Goal: Task Accomplishment & Management: Manage account settings

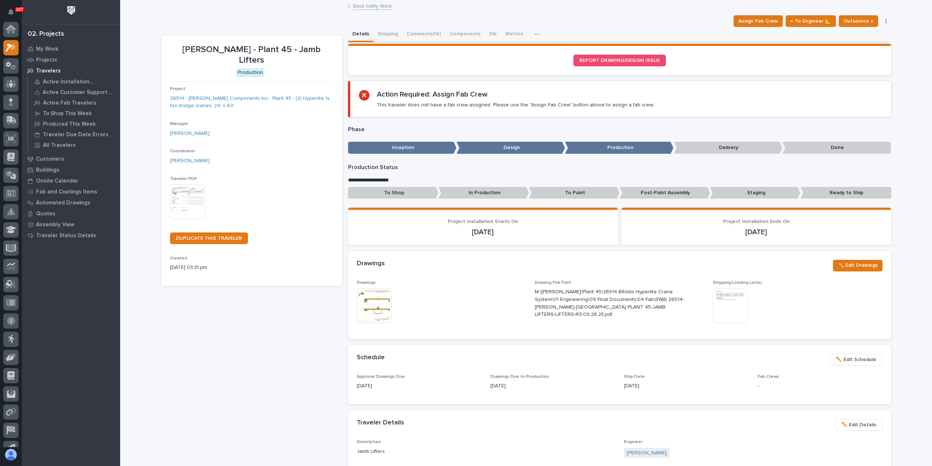
scroll to position [18, 0]
click at [16, 31] on div at bounding box center [10, 29] width 15 height 15
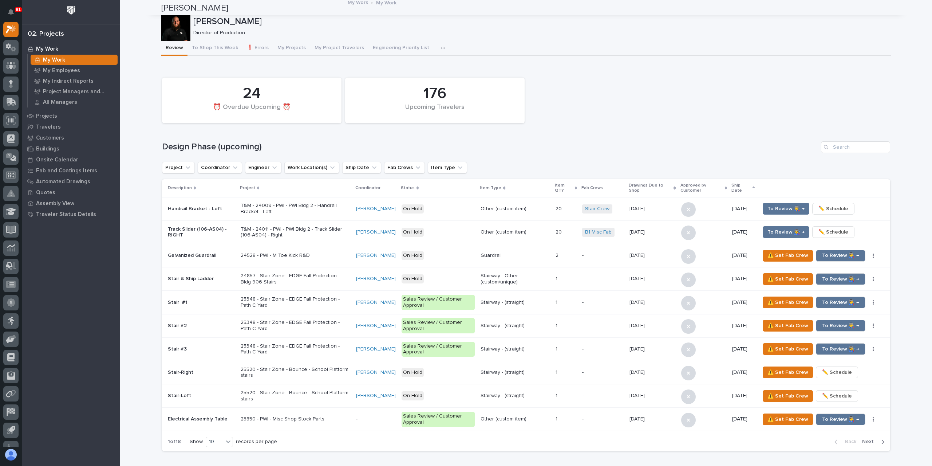
scroll to position [1201, 0]
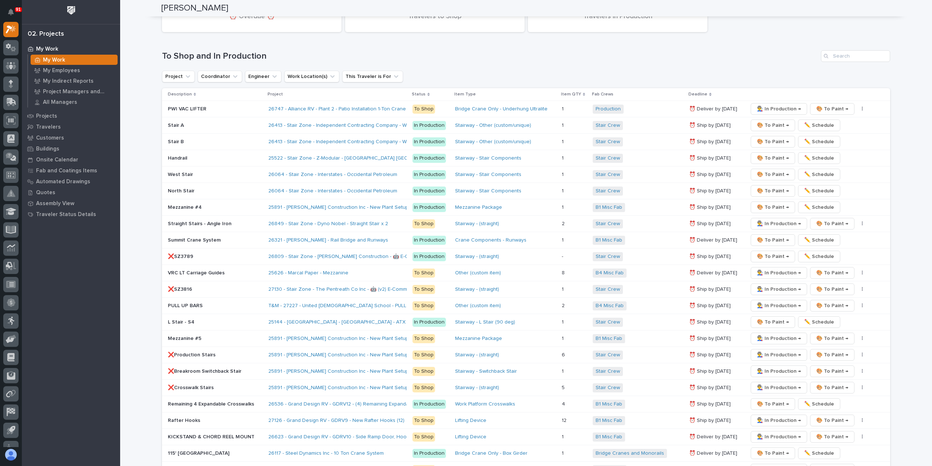
click at [185, 253] on p "❌SZ3789" at bounding box center [215, 256] width 95 height 6
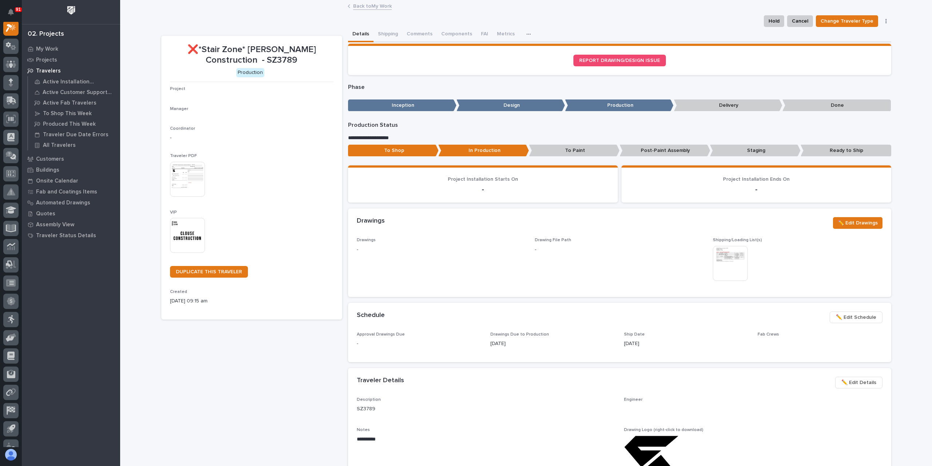
scroll to position [18, 0]
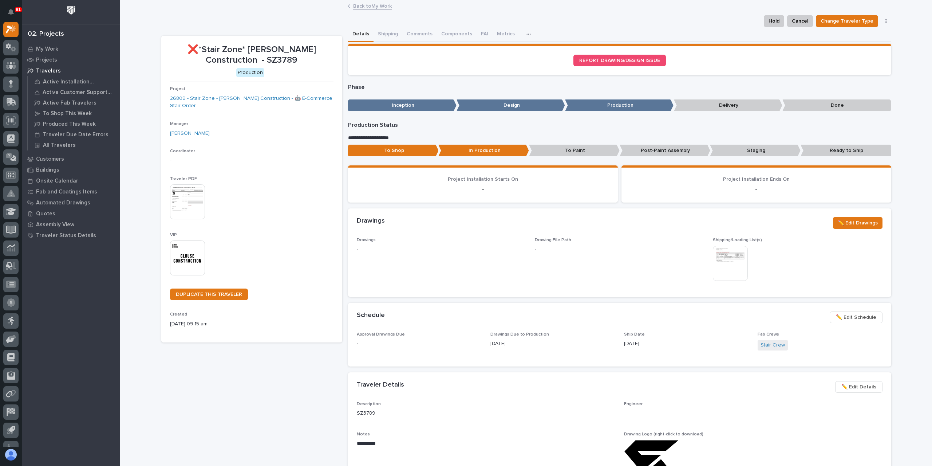
click at [716, 151] on p "Staging" at bounding box center [755, 151] width 91 height 12
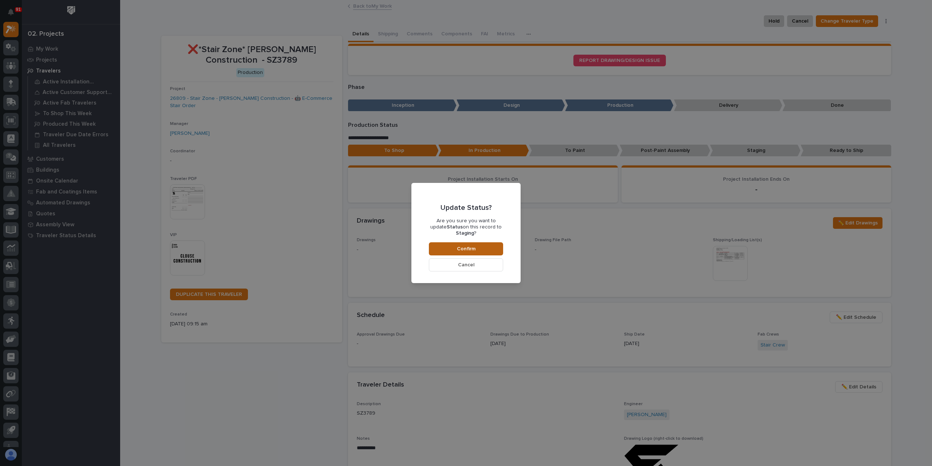
click at [474, 242] on button "Confirm" at bounding box center [466, 248] width 74 height 13
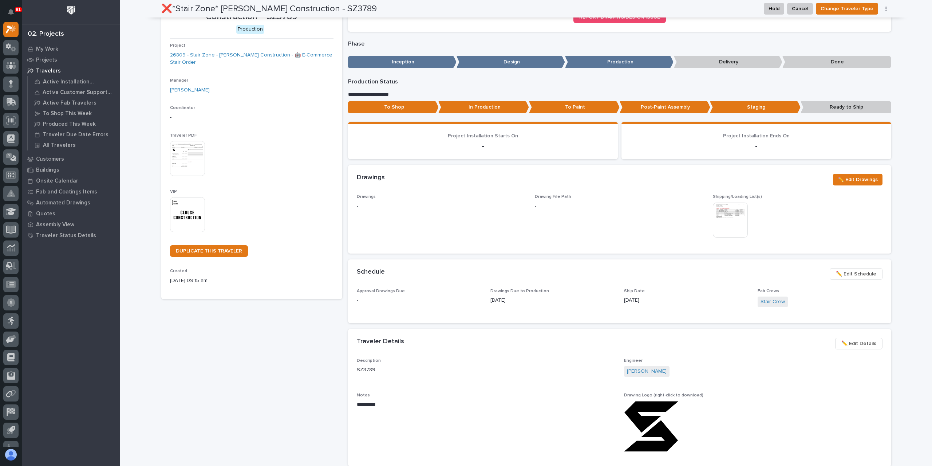
scroll to position [0, 0]
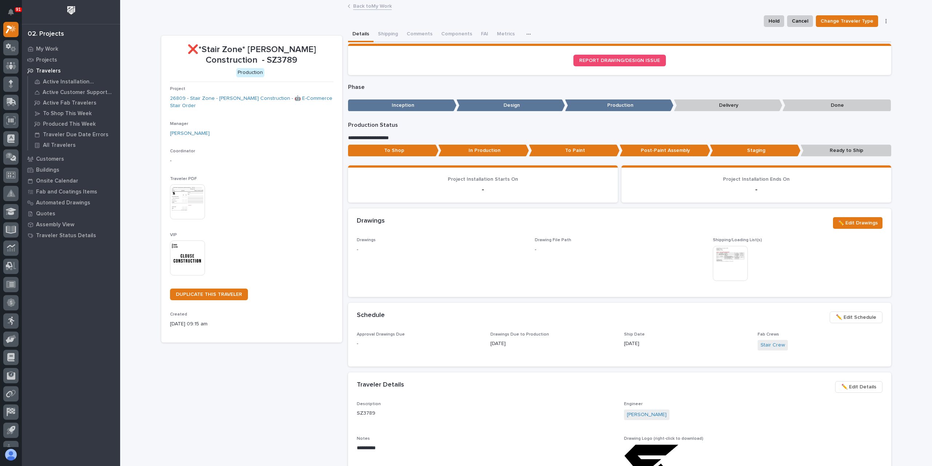
click at [368, 7] on link "Back to My Work" at bounding box center [372, 5] width 39 height 8
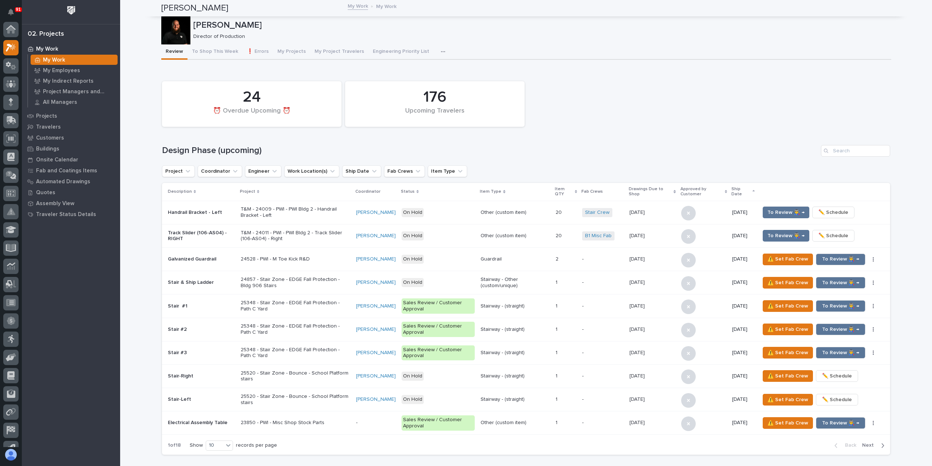
scroll to position [20, 0]
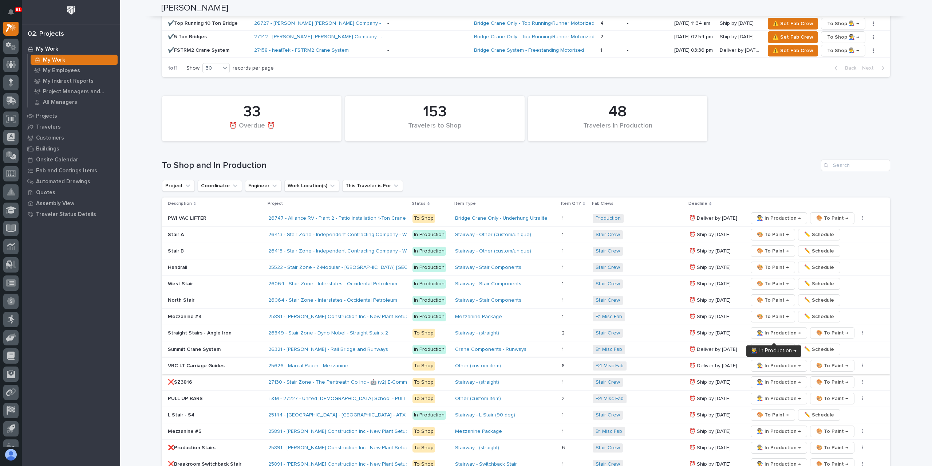
click at [767, 361] on span "👨‍🏭 In Production →" at bounding box center [779, 365] width 44 height 9
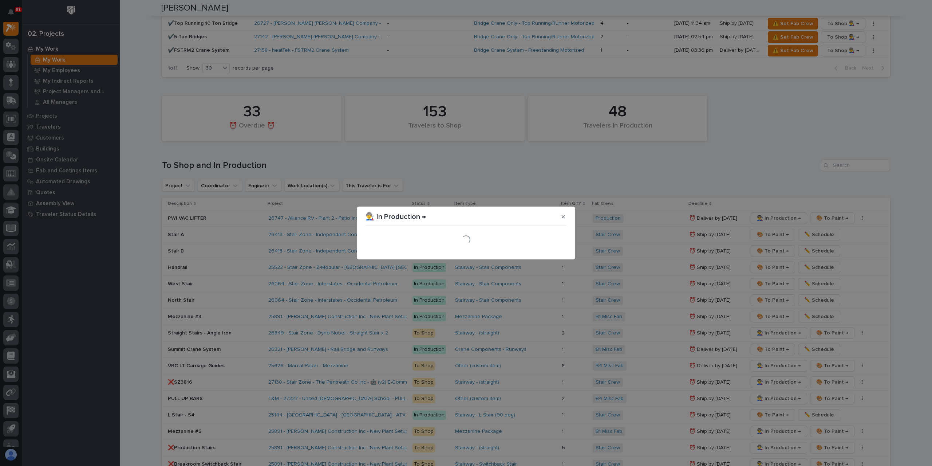
click at [550, 253] on section "👨‍🏭 In Production → Loading..." at bounding box center [466, 232] width 218 height 53
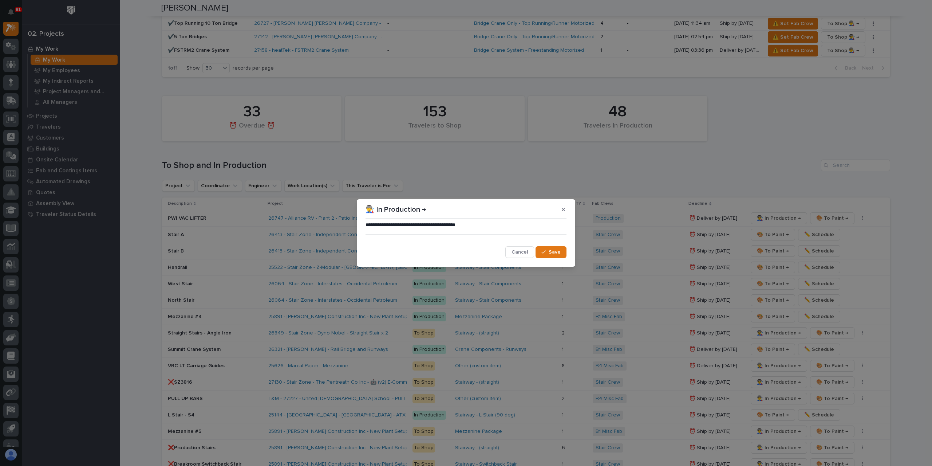
click at [550, 253] on span "Save" at bounding box center [555, 252] width 12 height 7
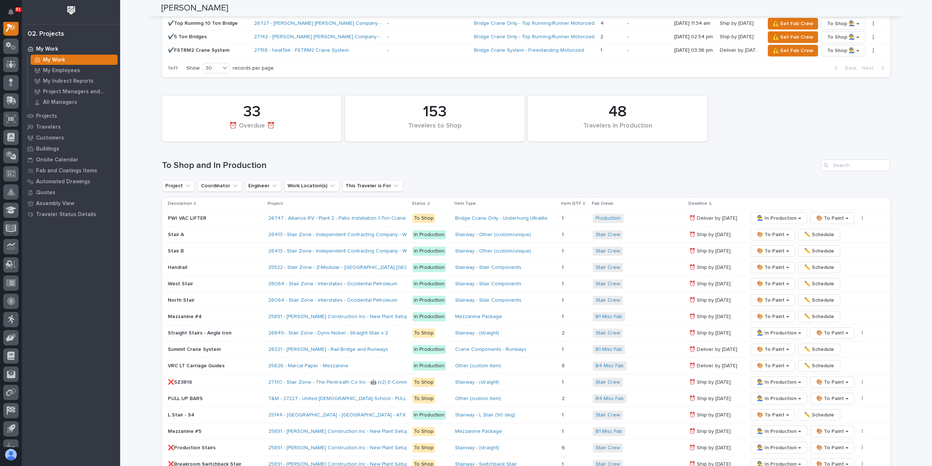
click at [179, 281] on p "West Stair" at bounding box center [215, 284] width 95 height 6
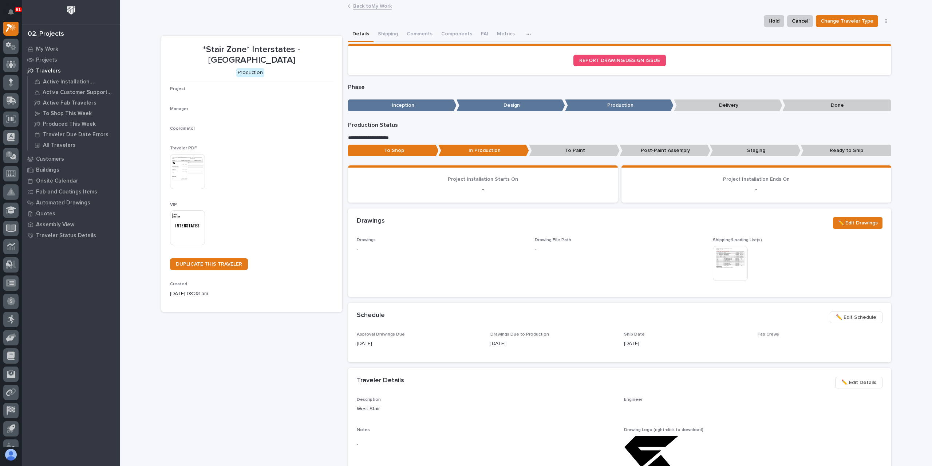
scroll to position [18, 0]
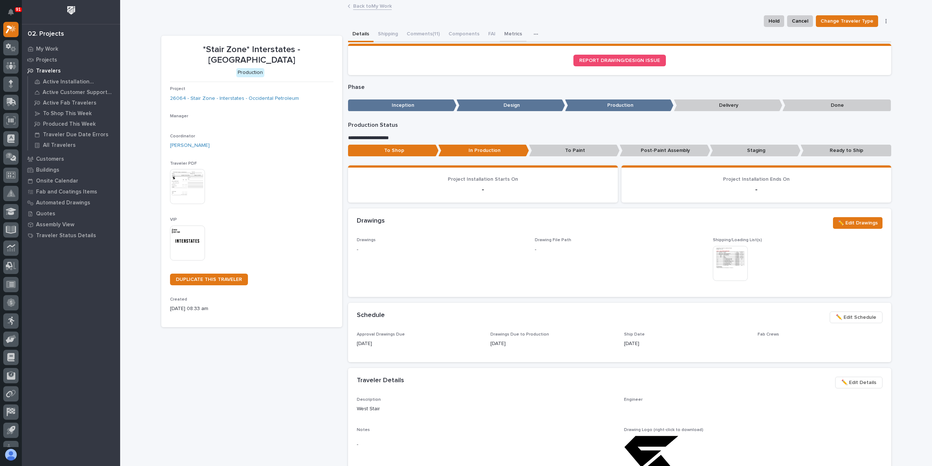
click at [502, 32] on button "Metrics" at bounding box center [513, 34] width 27 height 15
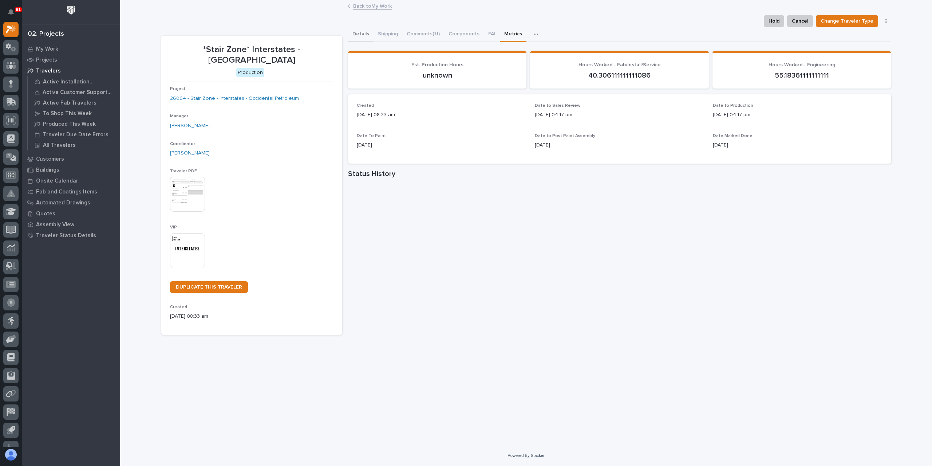
click at [359, 39] on button "Details" at bounding box center [360, 34] width 25 height 15
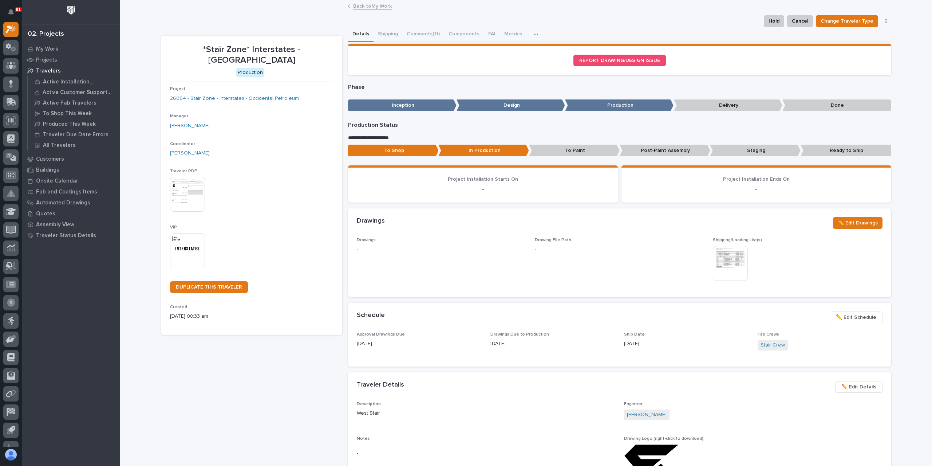
click at [759, 146] on p "Staging" at bounding box center [755, 151] width 91 height 12
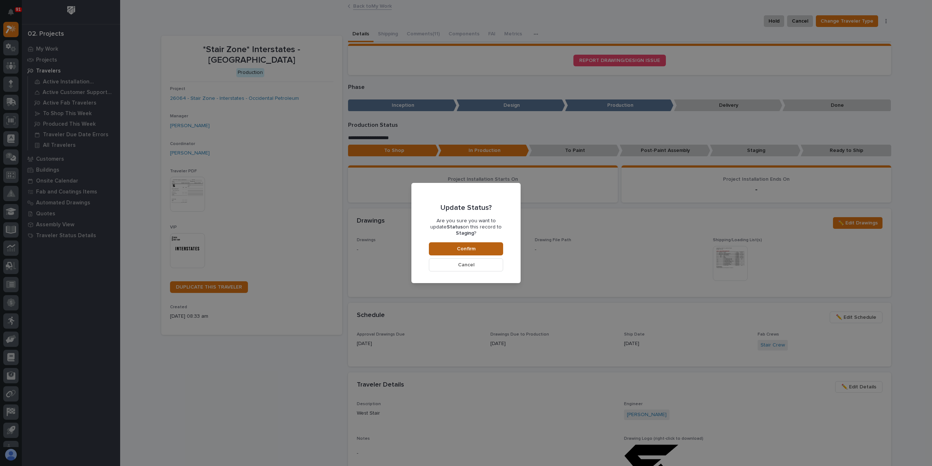
click at [479, 249] on button "Confirm" at bounding box center [466, 248] width 74 height 13
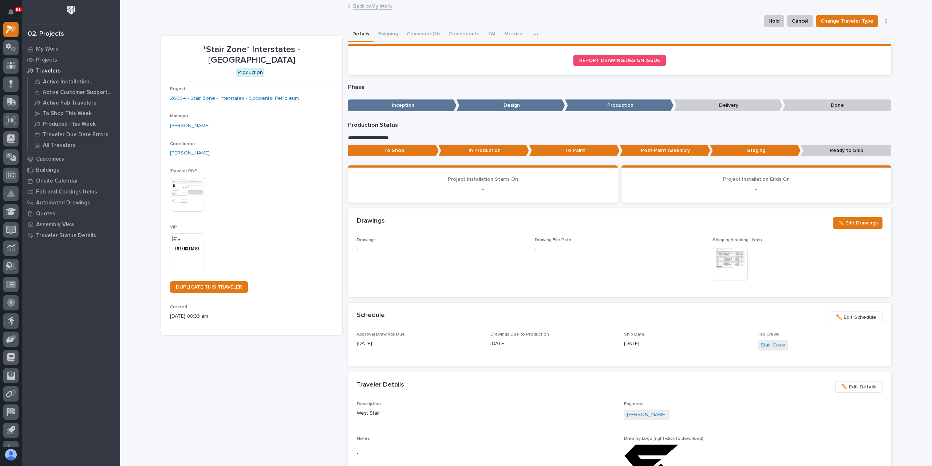
click at [368, 8] on link "Back to My Work" at bounding box center [372, 5] width 39 height 8
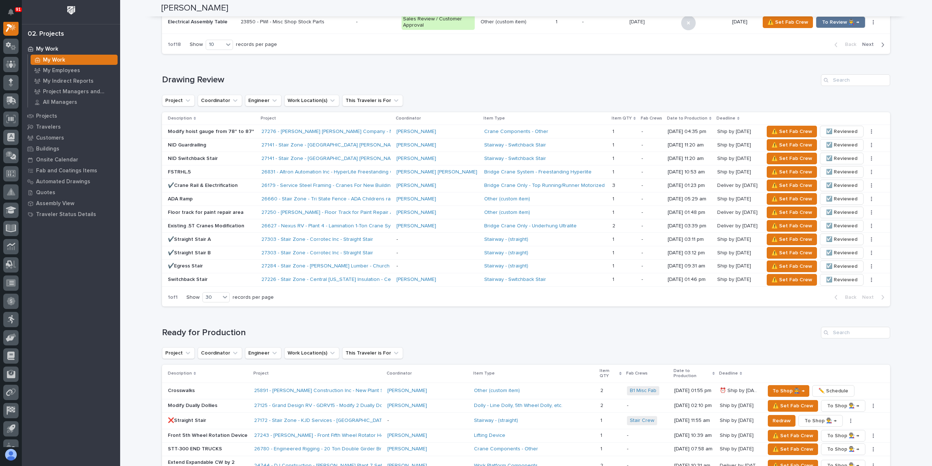
scroll to position [1128, 0]
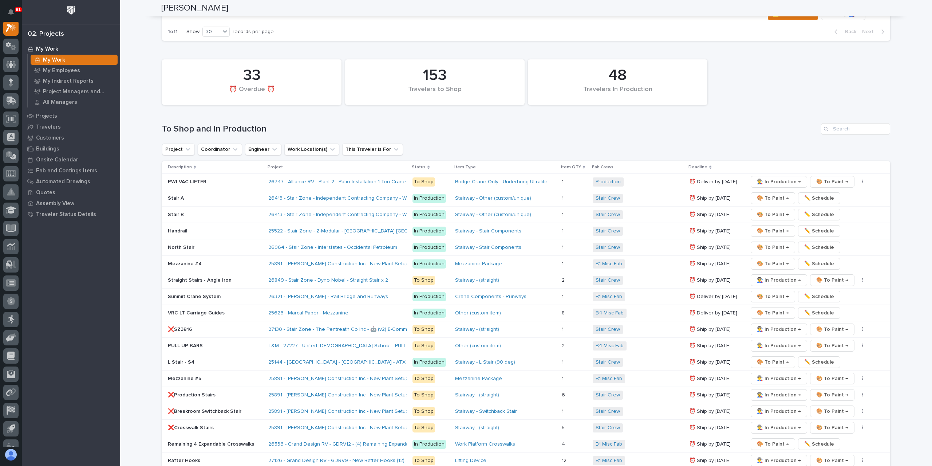
click at [188, 244] on p "North Stair" at bounding box center [215, 247] width 95 height 6
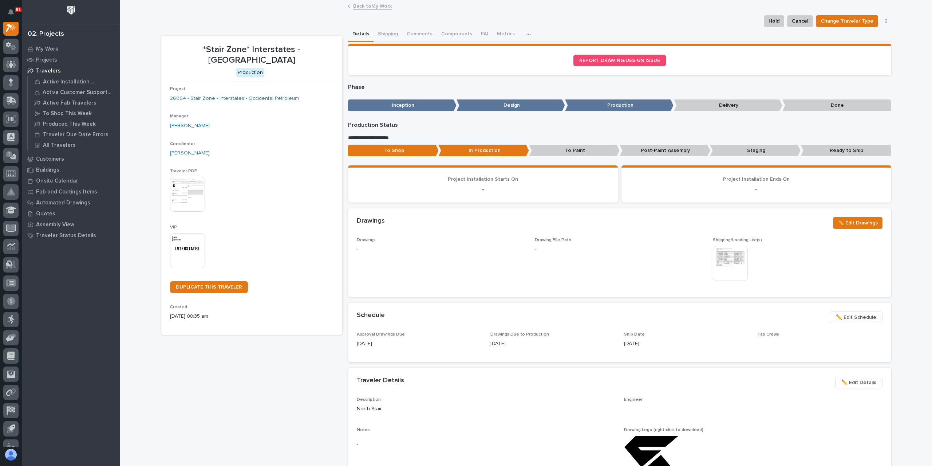
scroll to position [18, 0]
click at [714, 153] on p "Staging" at bounding box center [755, 151] width 91 height 12
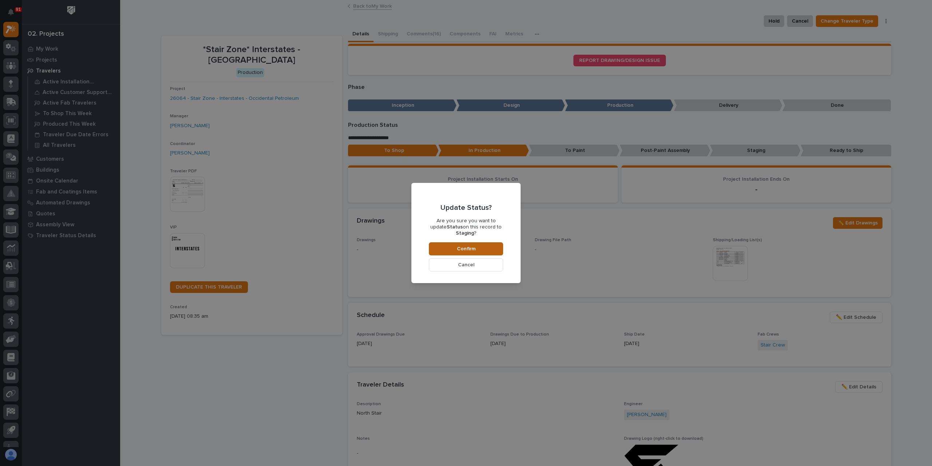
click at [473, 245] on span "Confirm" at bounding box center [466, 248] width 19 height 7
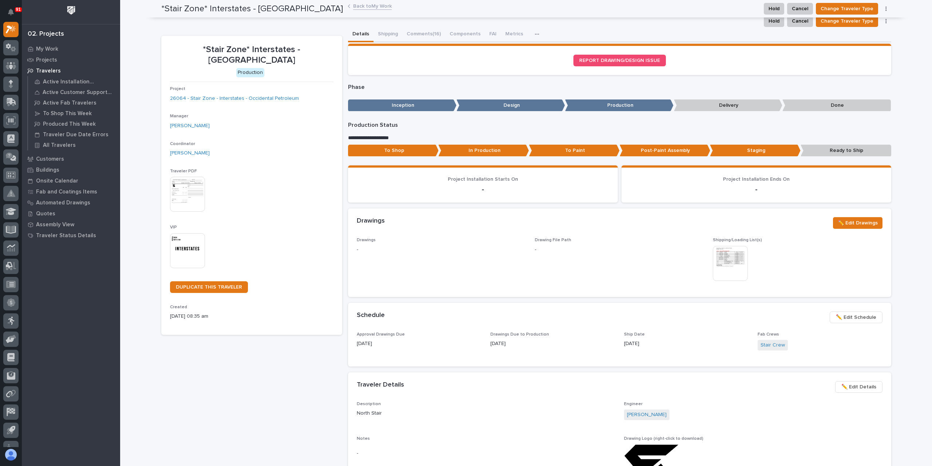
scroll to position [0, 0]
click at [364, 4] on link "Back to My Work" at bounding box center [372, 5] width 39 height 8
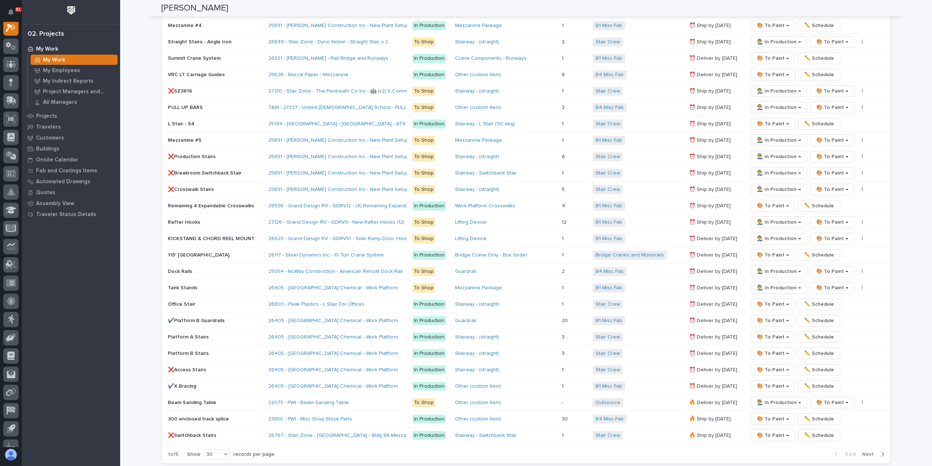
scroll to position [1355, 0]
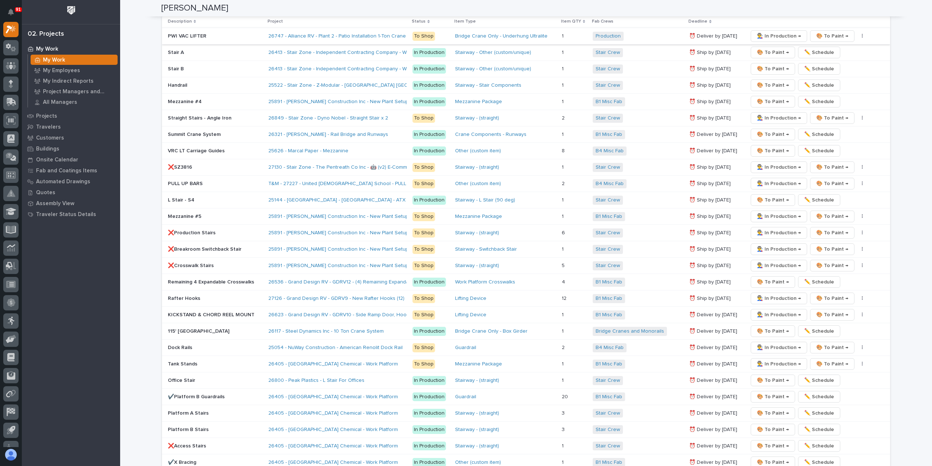
scroll to position [1347, 0]
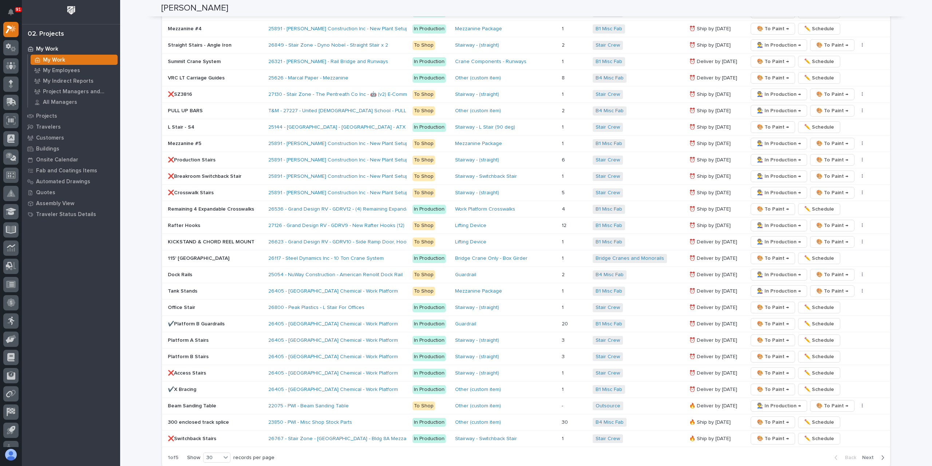
click at [199, 403] on p "Beam Sanding Table" at bounding box center [215, 406] width 95 height 6
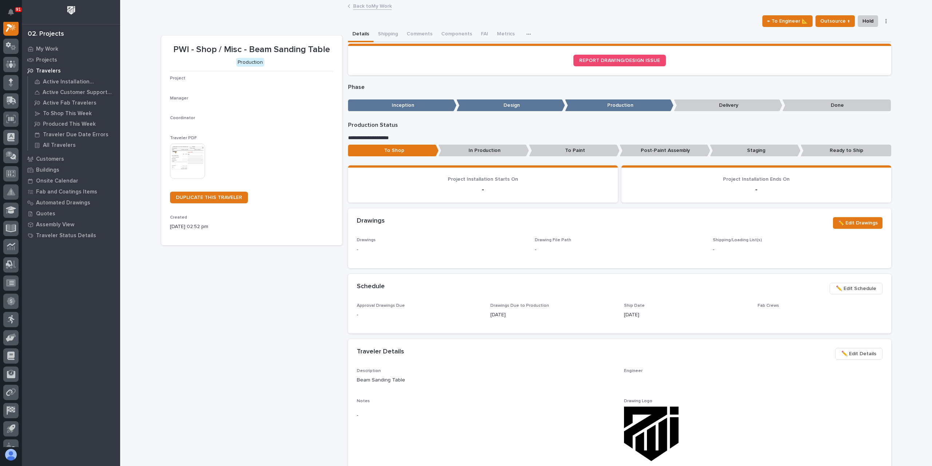
scroll to position [18, 0]
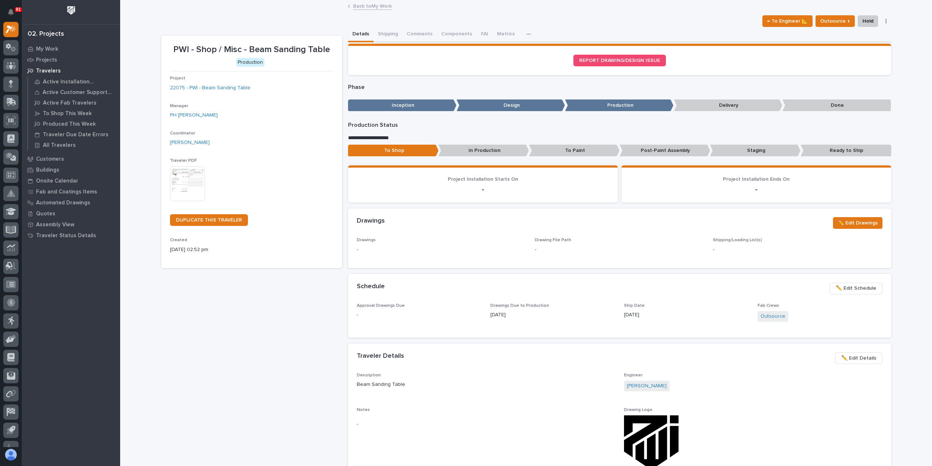
click at [855, 287] on span "✏️ Edit Schedule" at bounding box center [856, 288] width 40 height 9
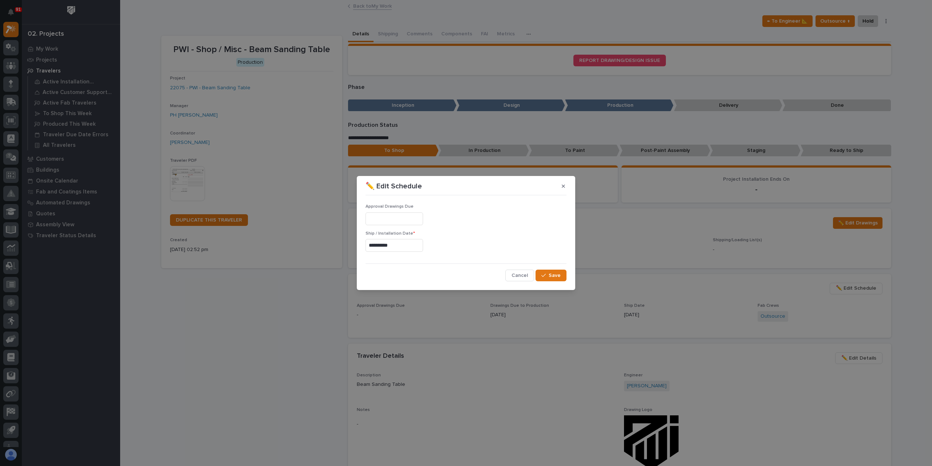
click at [397, 245] on input "**********" at bounding box center [394, 245] width 58 height 13
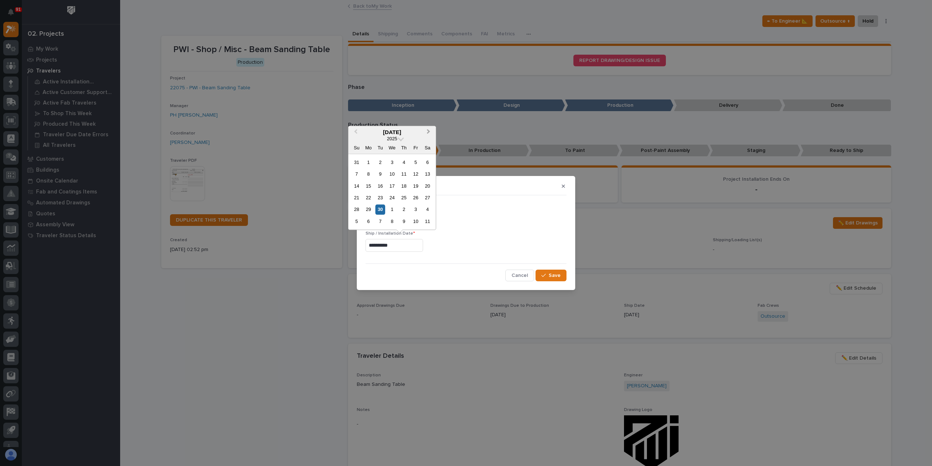
click at [429, 129] on button "Next Month" at bounding box center [429, 133] width 12 height 12
click at [391, 210] on div "31" at bounding box center [392, 210] width 10 height 10
type input "**********"
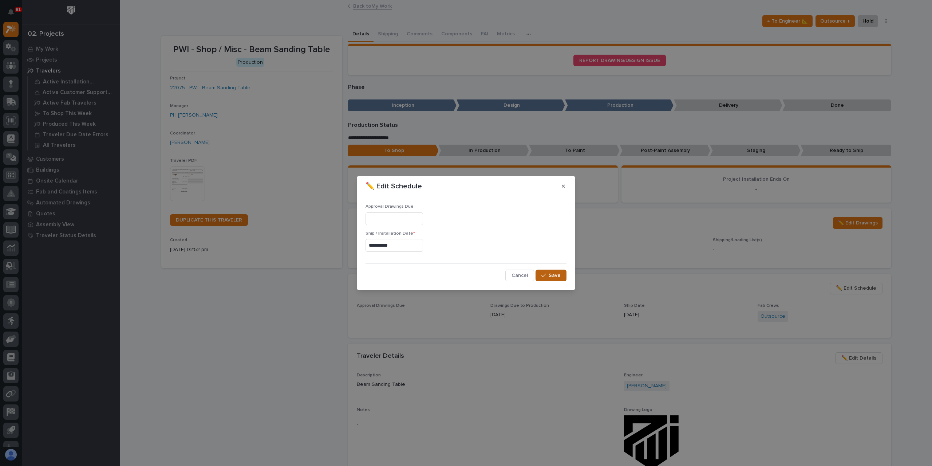
click at [557, 276] on span "Save" at bounding box center [555, 275] width 12 height 7
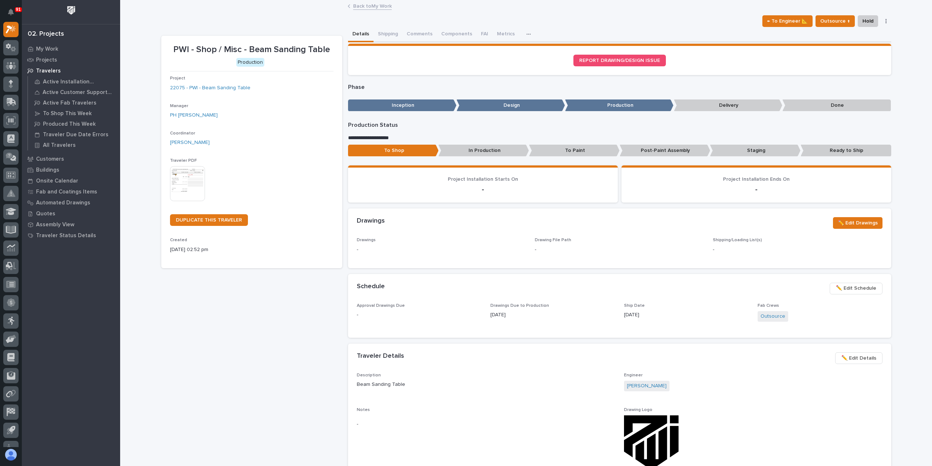
click at [371, 6] on link "Back to My Work" at bounding box center [372, 5] width 39 height 8
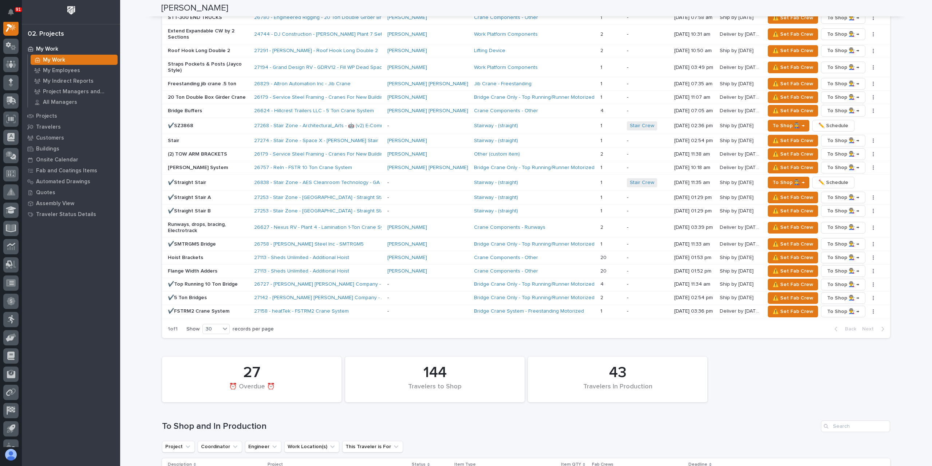
scroll to position [1420, 0]
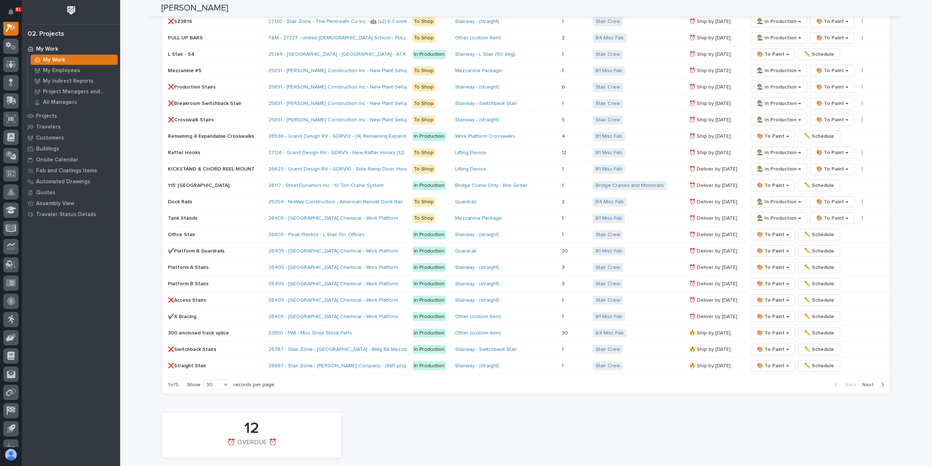
click at [193, 330] on p "300 enclosed track splice" at bounding box center [215, 333] width 95 height 6
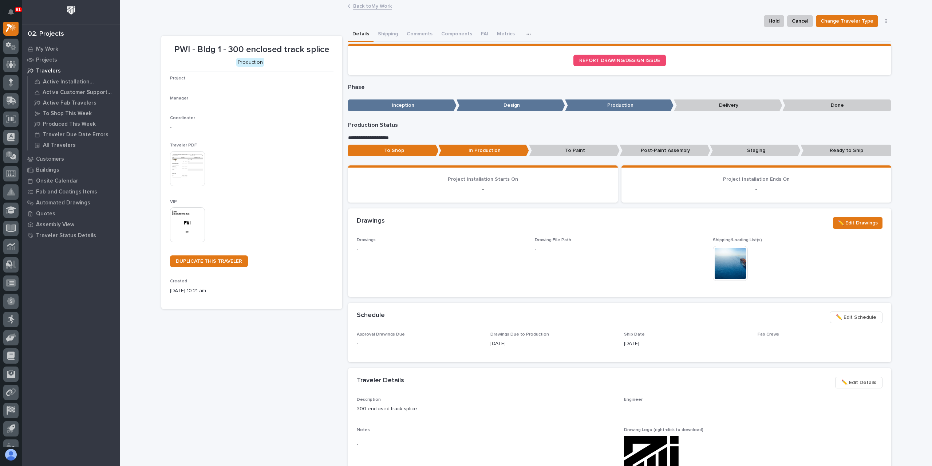
scroll to position [18, 0]
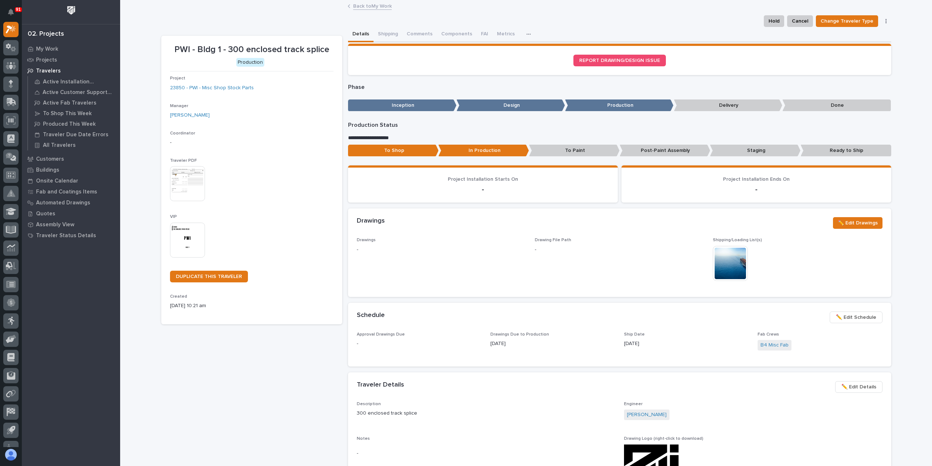
click at [847, 312] on button "✏️ Edit Schedule" at bounding box center [856, 317] width 53 height 12
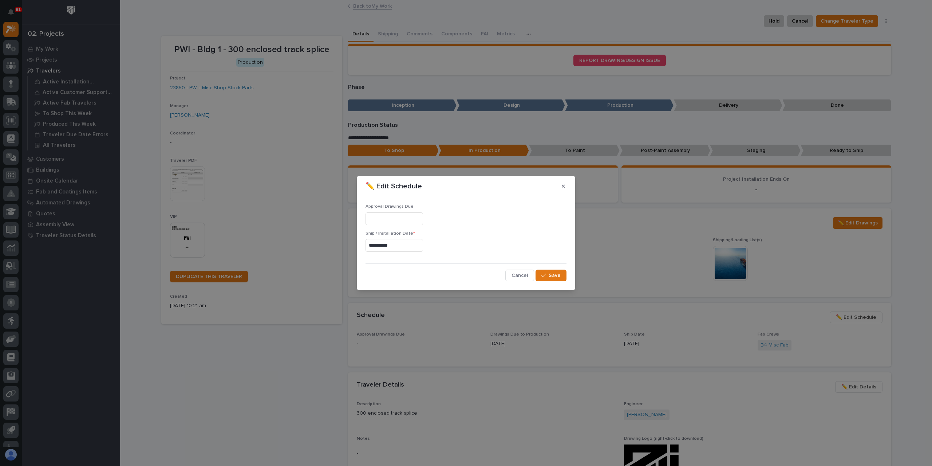
click at [419, 249] on input "**********" at bounding box center [394, 245] width 58 height 13
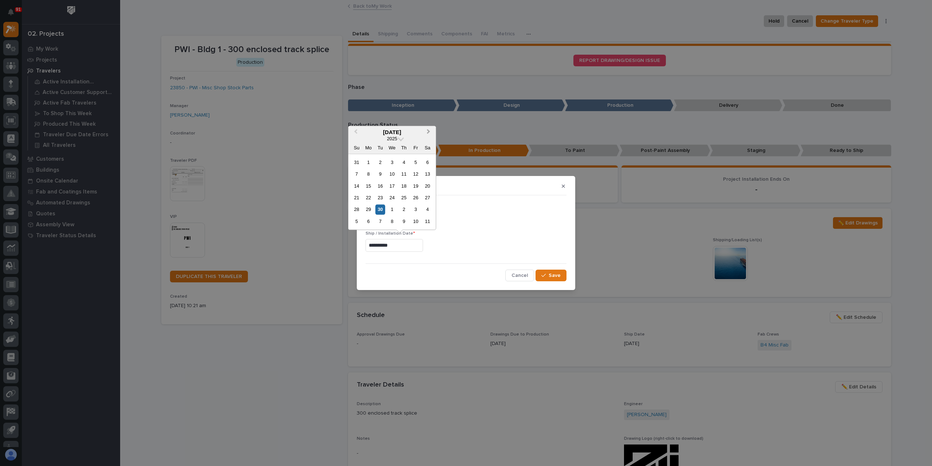
click at [428, 132] on span "Next Month" at bounding box center [428, 131] width 0 height 9
click at [416, 210] on div "31" at bounding box center [416, 210] width 10 height 10
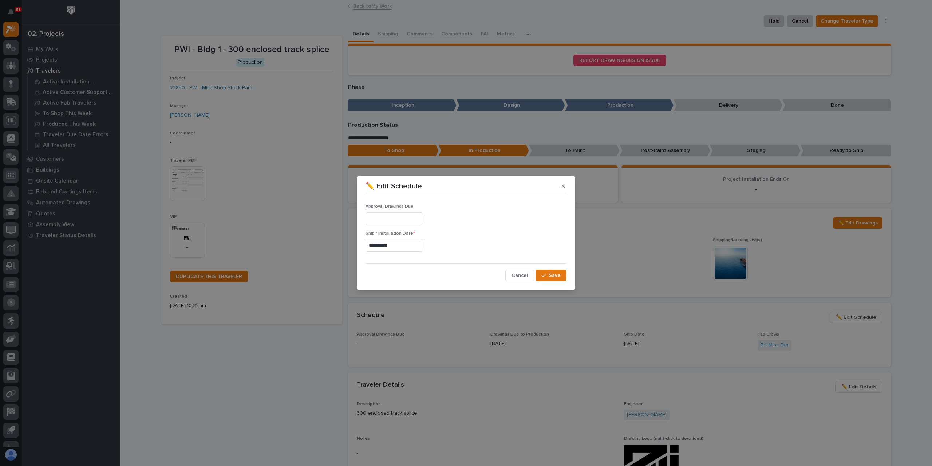
type input "**********"
click at [557, 274] on span "Save" at bounding box center [555, 275] width 12 height 7
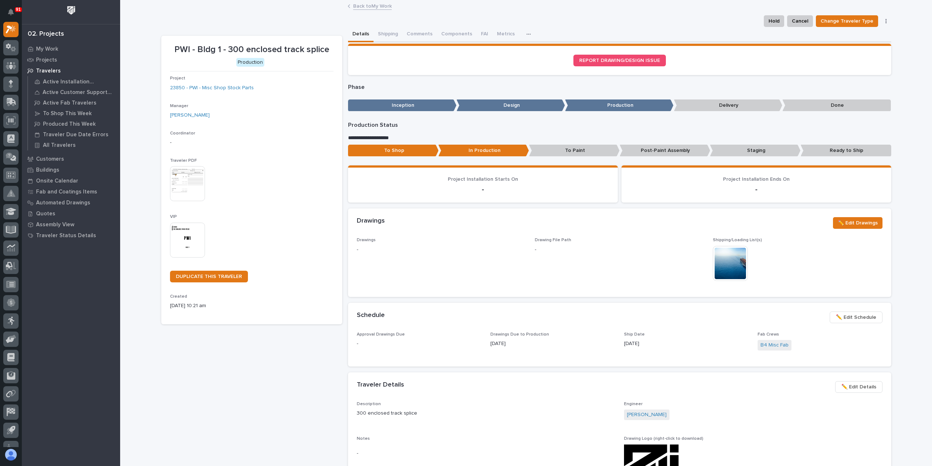
click at [368, 8] on link "Back to My Work" at bounding box center [372, 5] width 39 height 8
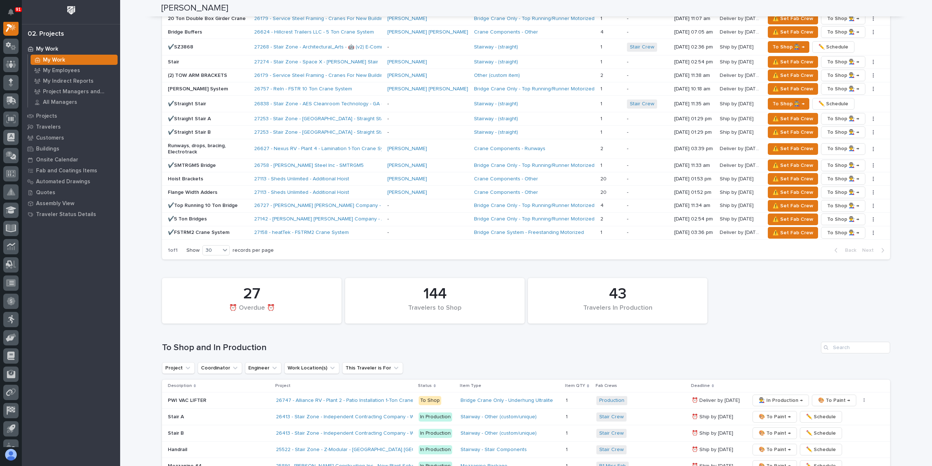
scroll to position [1383, 0]
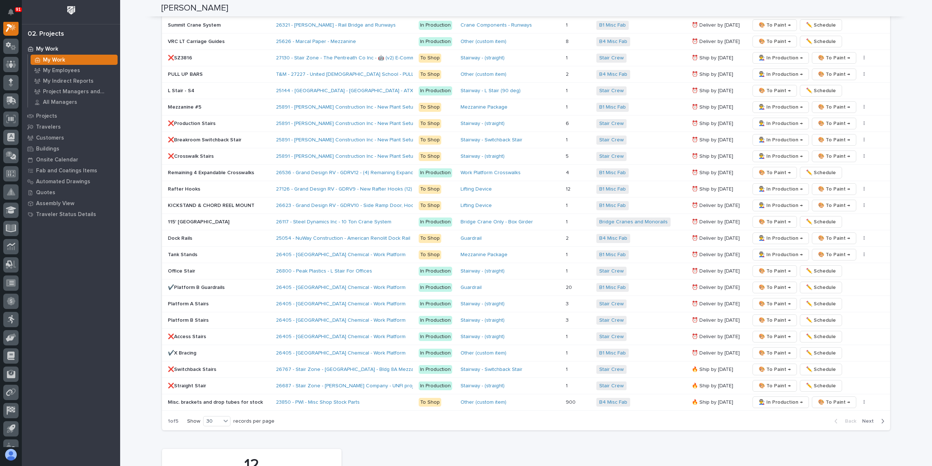
click at [208, 399] on p "Misc. brackets and drop tubes for stock" at bounding box center [219, 402] width 102 height 6
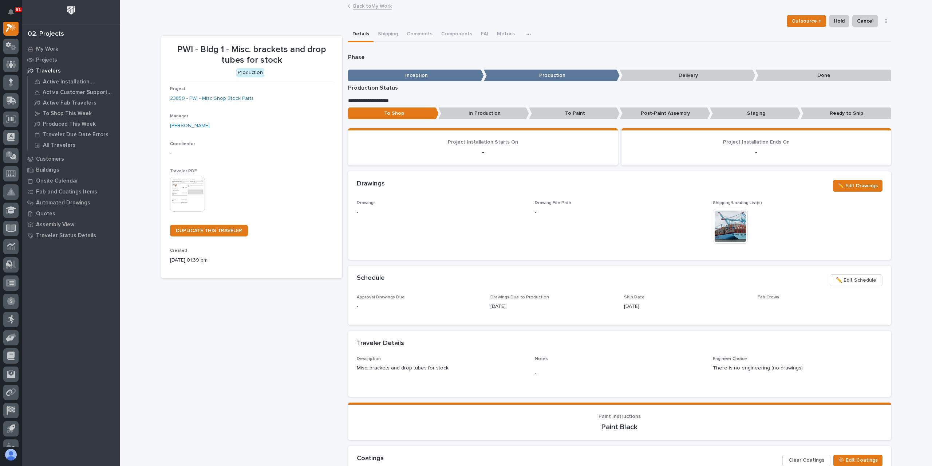
scroll to position [18, 0]
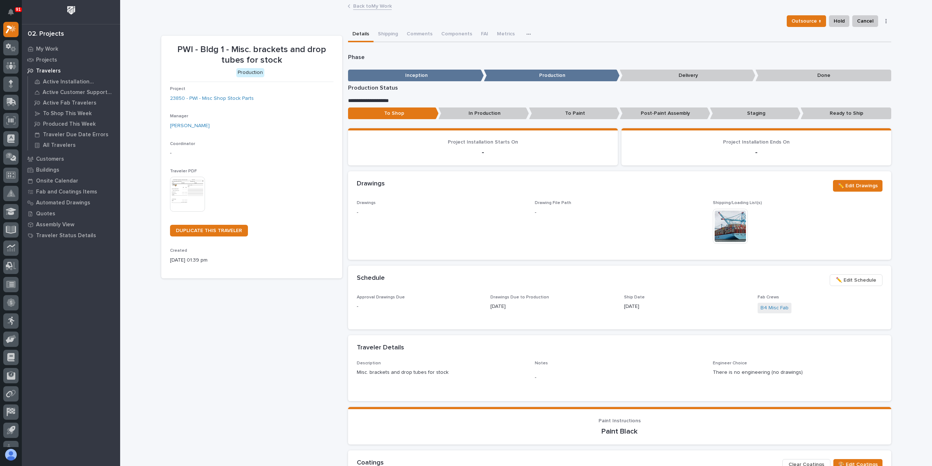
click at [851, 279] on span "✏️ Edit Schedule" at bounding box center [856, 280] width 40 height 9
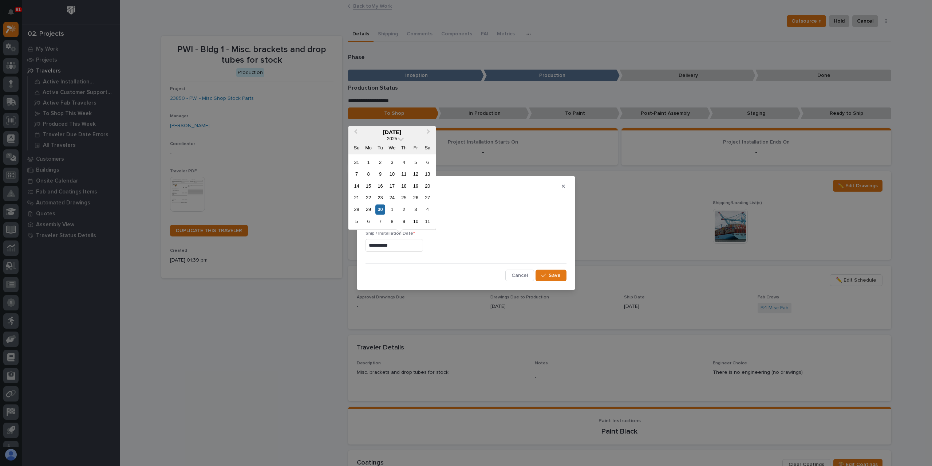
click at [415, 250] on input "**********" at bounding box center [394, 245] width 58 height 13
click at [417, 222] on div "10" at bounding box center [416, 221] width 10 height 10
type input "**********"
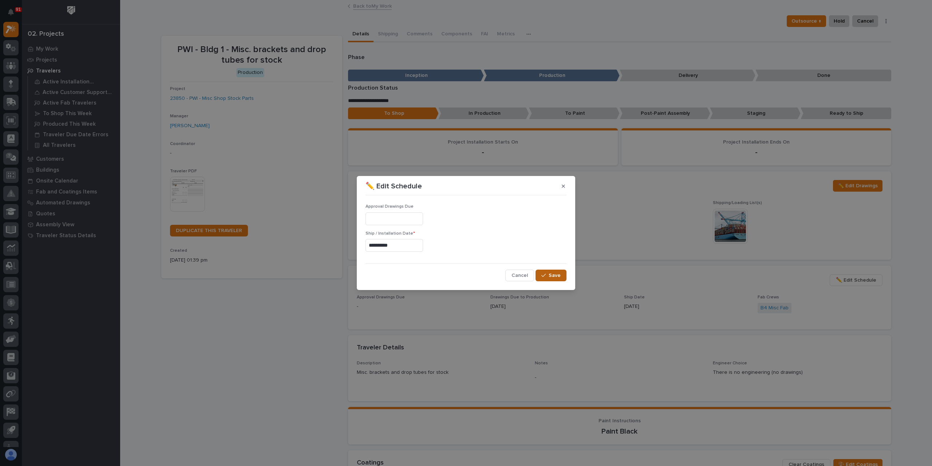
click at [549, 277] on button "Save" at bounding box center [550, 275] width 31 height 12
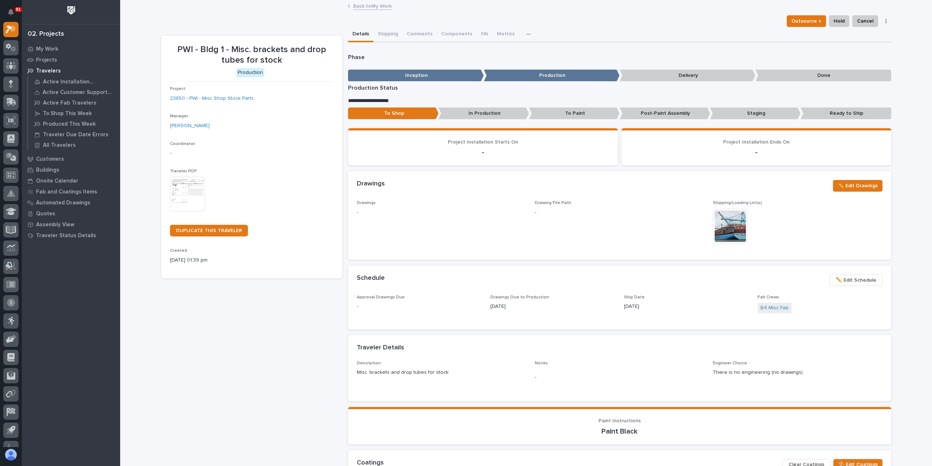
click at [367, 6] on link "Back to My Work" at bounding box center [372, 5] width 39 height 8
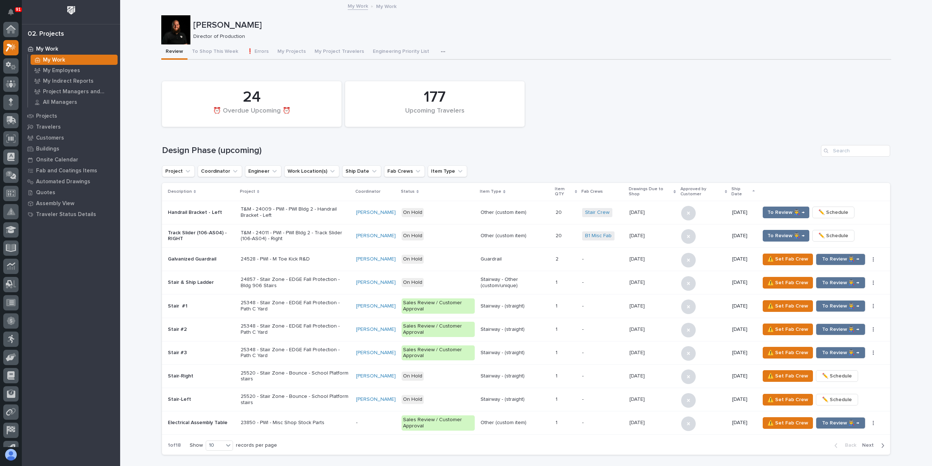
scroll to position [20, 0]
